Goal: Information Seeking & Learning: Learn about a topic

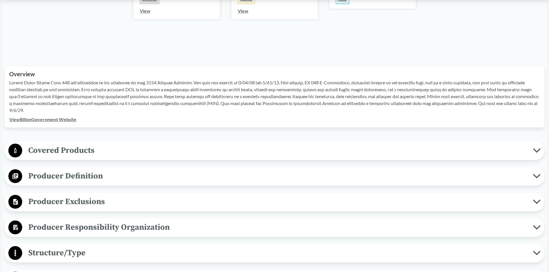
scroll to position [144, 0]
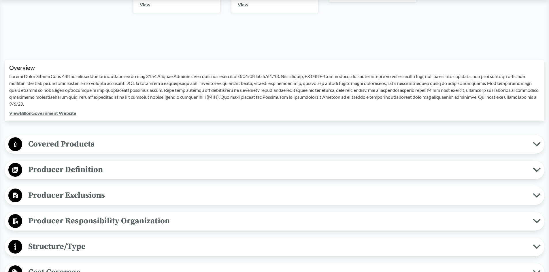
click at [284, 146] on span "Covered Products" at bounding box center [277, 144] width 511 height 13
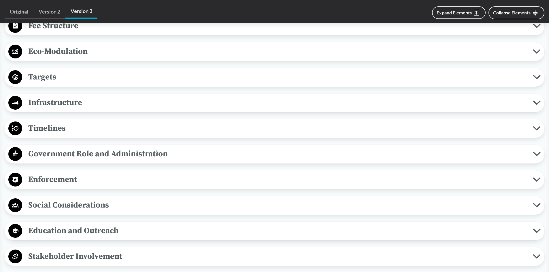
scroll to position [576, 0]
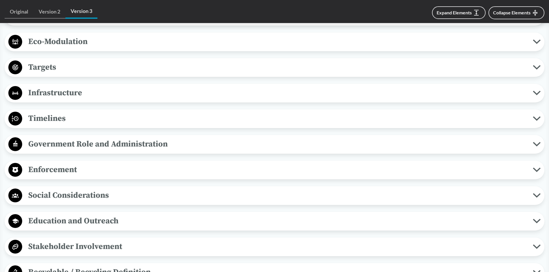
click at [65, 117] on span "Timelines" at bounding box center [277, 118] width 511 height 13
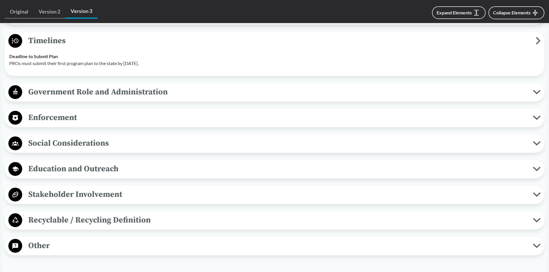
scroll to position [663, 0]
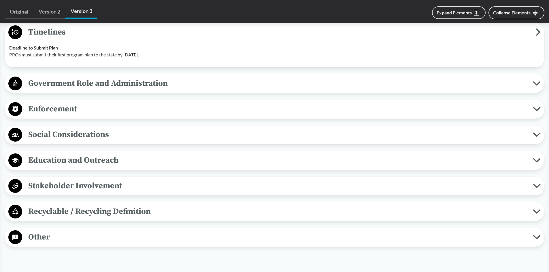
click at [127, 216] on span "Recyclable / Recycling Definition" at bounding box center [277, 211] width 511 height 13
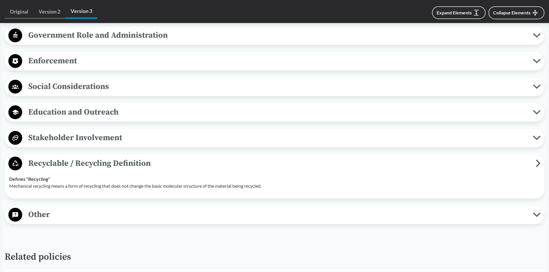
scroll to position [720, 0]
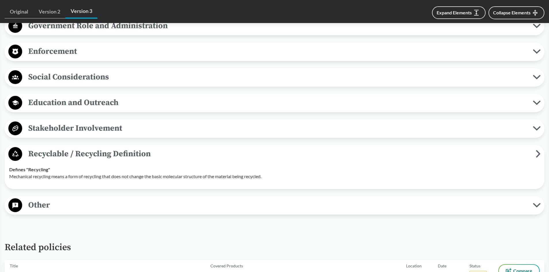
click at [152, 203] on span "Other" at bounding box center [277, 205] width 511 height 13
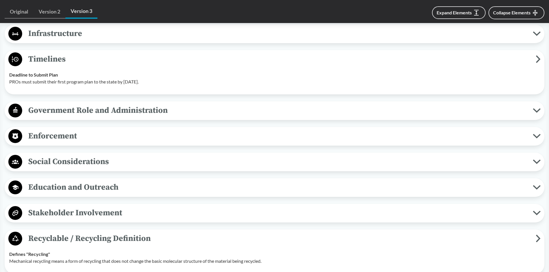
scroll to position [634, 0]
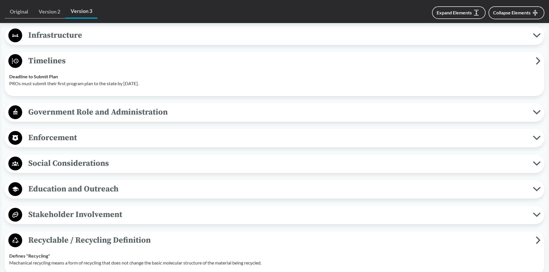
click at [89, 110] on span "Government Role and Administration" at bounding box center [277, 112] width 511 height 13
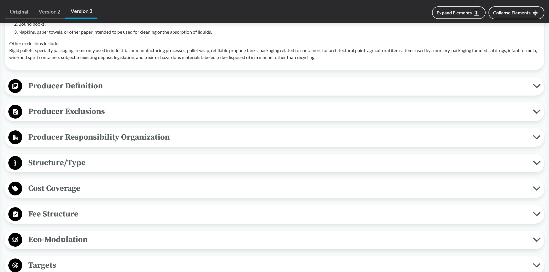
scroll to position [375, 0]
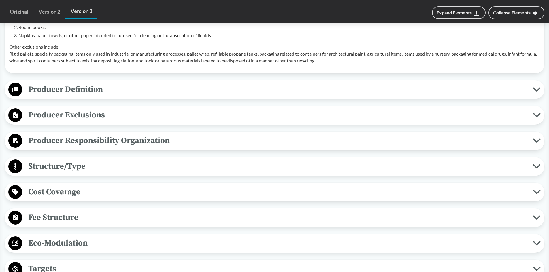
click at [86, 91] on span "Producer Definition" at bounding box center [277, 89] width 511 height 13
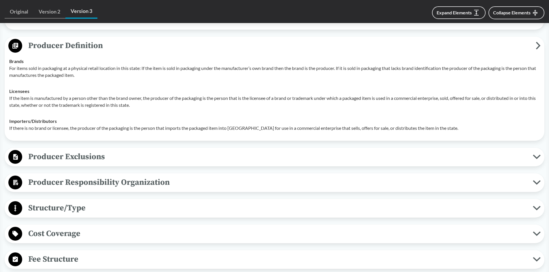
scroll to position [432, 0]
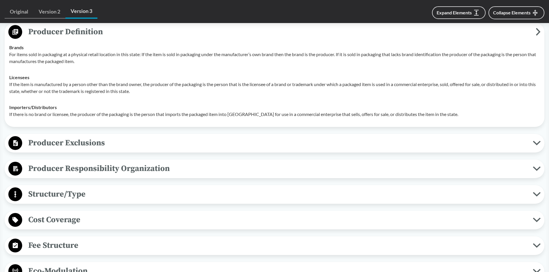
click at [126, 139] on span "Producer Exclusions" at bounding box center [277, 143] width 511 height 13
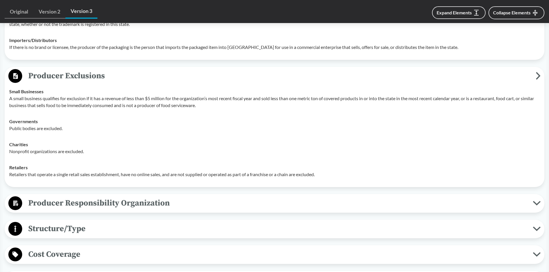
scroll to position [547, 0]
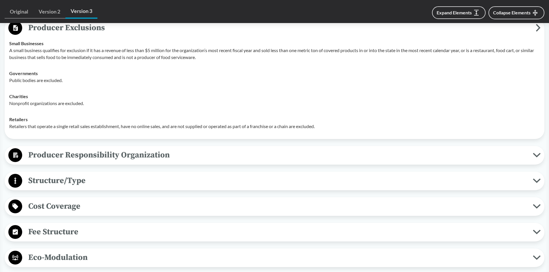
click at [130, 153] on span "Producer Responsibility Organization" at bounding box center [277, 155] width 511 height 13
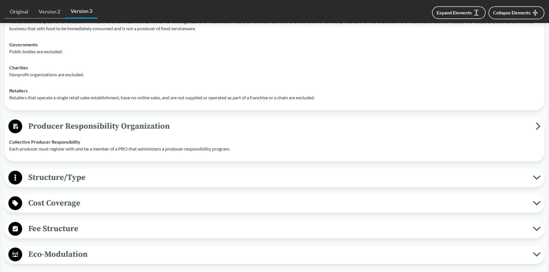
scroll to position [605, 0]
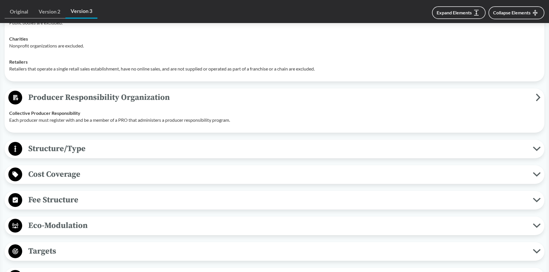
click at [131, 153] on span "Structure/Type" at bounding box center [277, 148] width 511 height 13
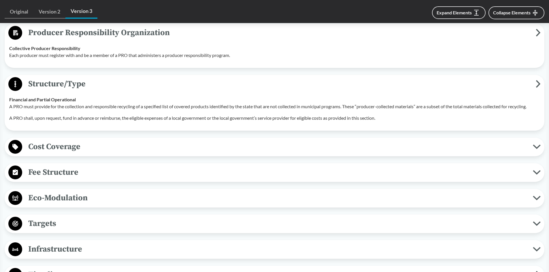
scroll to position [692, 0]
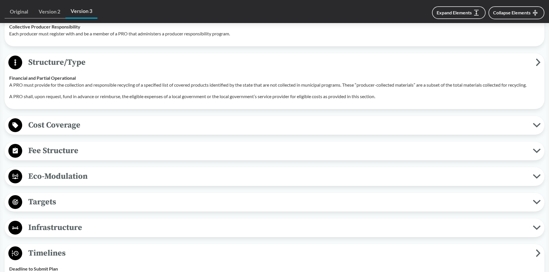
click at [126, 132] on button "Cost Coverage" at bounding box center [275, 125] width 536 height 15
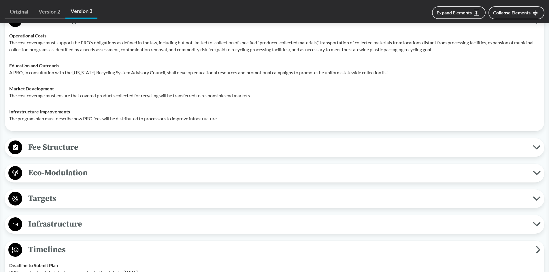
scroll to position [807, 0]
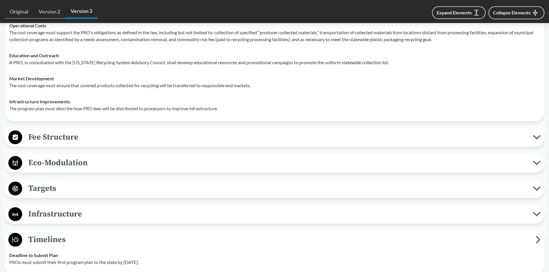
click at [123, 140] on span "Fee Structure" at bounding box center [277, 137] width 511 height 13
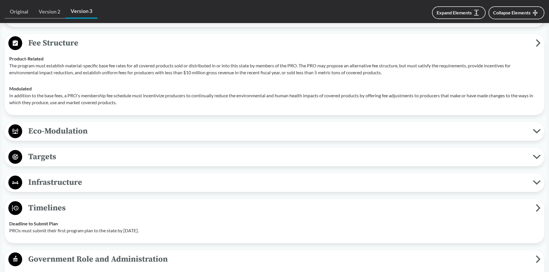
scroll to position [893, 0]
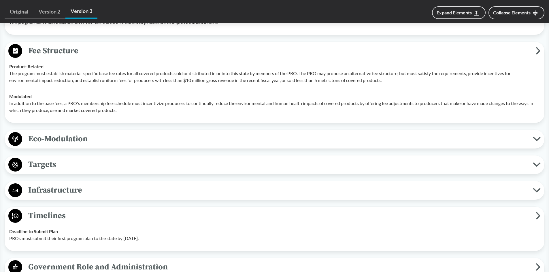
click at [105, 141] on span "Eco-Modulation" at bounding box center [277, 139] width 511 height 13
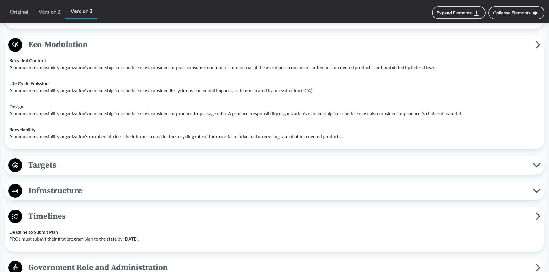
scroll to position [1008, 0]
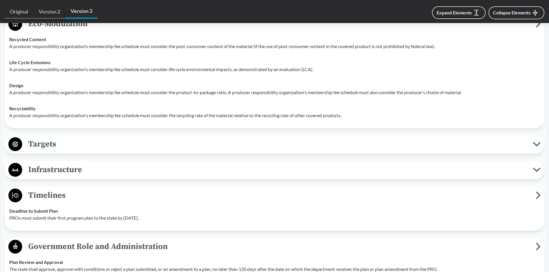
click at [122, 151] on button "Targets" at bounding box center [275, 144] width 536 height 15
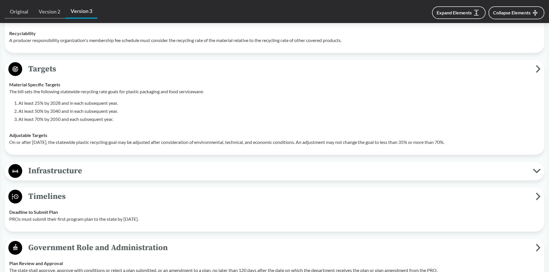
scroll to position [1095, 0]
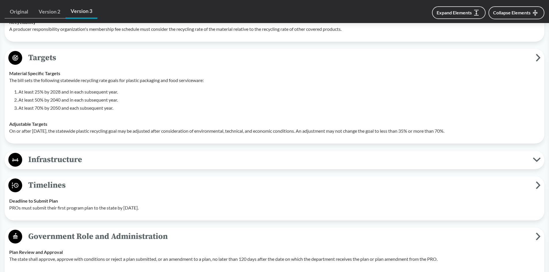
click at [68, 163] on span "Infrastructure" at bounding box center [277, 159] width 511 height 13
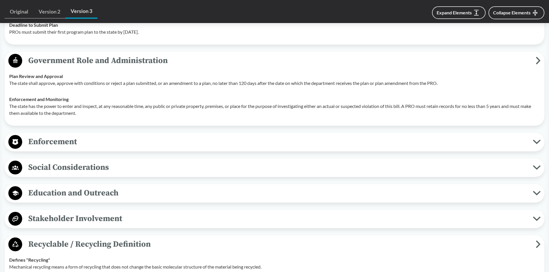
scroll to position [1354, 0]
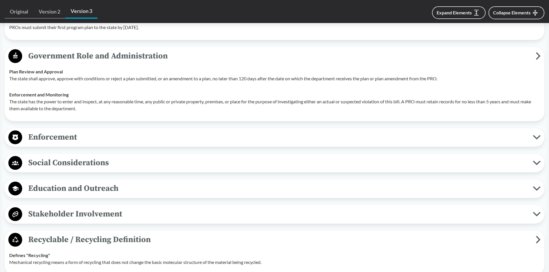
click at [60, 141] on span "Enforcement" at bounding box center [277, 137] width 511 height 13
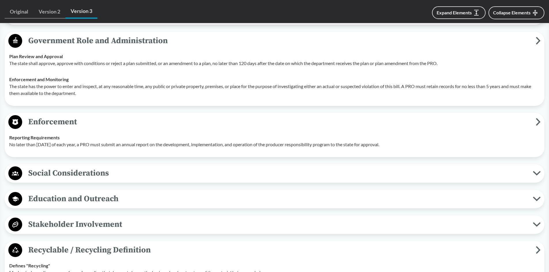
scroll to position [1383, 0]
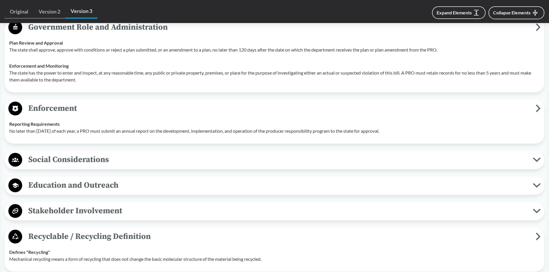
click at [131, 180] on span "Education and Outreach" at bounding box center [277, 185] width 511 height 13
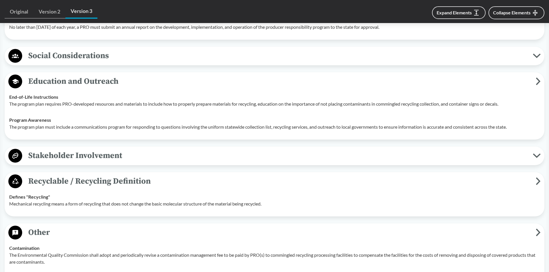
scroll to position [1498, 0]
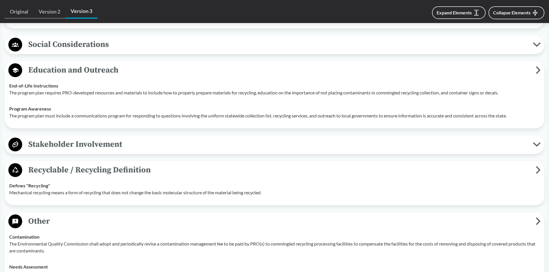
click at [118, 145] on span "Stakeholder Involvement" at bounding box center [277, 144] width 511 height 13
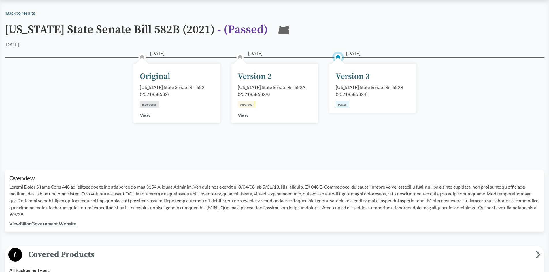
scroll to position [0, 0]
